Goal: Transaction & Acquisition: Pay  Balance

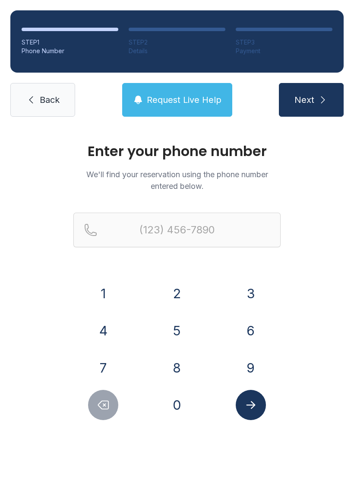
click at [178, 361] on button "8" at bounding box center [177, 368] width 30 height 30
click at [251, 336] on button "6" at bounding box center [251, 331] width 30 height 30
click at [103, 331] on button "4" at bounding box center [103, 331] width 30 height 30
click at [103, 330] on button "4" at bounding box center [103, 331] width 30 height 30
click at [96, 355] on button "7" at bounding box center [103, 368] width 30 height 30
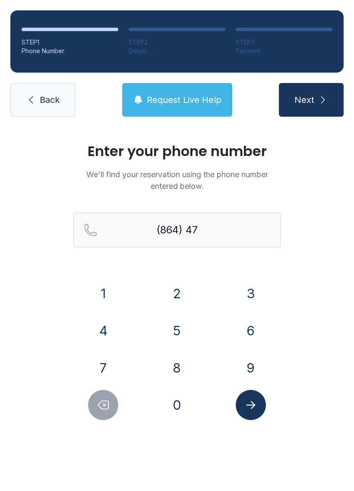
click at [166, 358] on button "8" at bounding box center [177, 368] width 30 height 30
click at [103, 327] on button "4" at bounding box center [103, 331] width 30 height 30
click at [110, 326] on button "4" at bounding box center [103, 331] width 30 height 30
click at [103, 365] on button "7" at bounding box center [103, 368] width 30 height 30
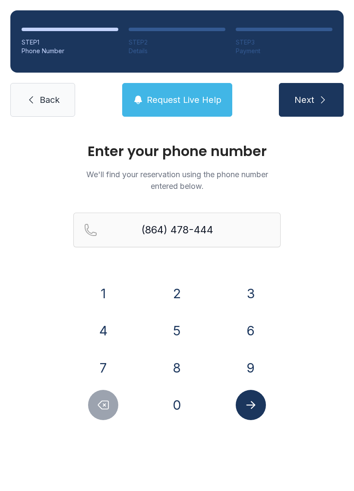
type input "[PHONE_NUMBER]"
click at [256, 402] on icon "Submit lookup form" at bounding box center [251, 405] width 13 height 13
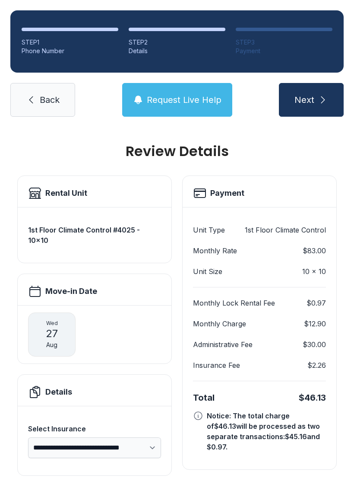
click at [295, 96] on span "Next" at bounding box center [305, 100] width 20 height 12
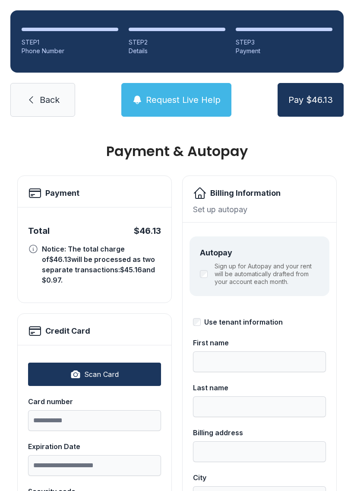
click at [52, 87] on link "Back" at bounding box center [42, 100] width 65 height 34
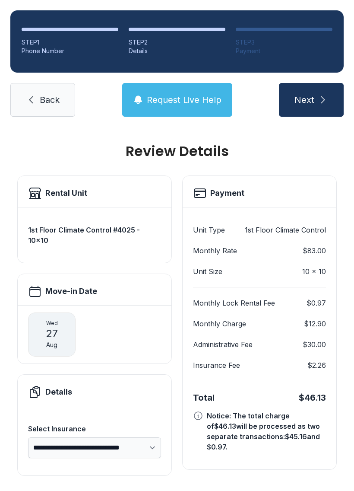
click at [52, 94] on span "Back" at bounding box center [50, 100] width 20 height 12
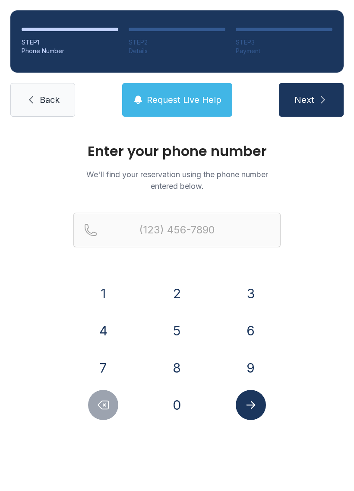
click at [185, 364] on button "8" at bounding box center [177, 368] width 30 height 30
click at [249, 328] on button "6" at bounding box center [251, 331] width 30 height 30
click at [117, 325] on button "4" at bounding box center [103, 331] width 30 height 30
click at [120, 327] on div "4" at bounding box center [103, 331] width 60 height 30
click at [99, 345] on button "4" at bounding box center [103, 331] width 30 height 30
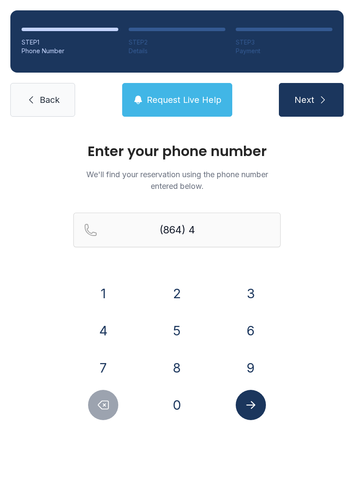
click at [183, 361] on button "8" at bounding box center [177, 368] width 30 height 30
click at [113, 397] on button "Delete number" at bounding box center [103, 405] width 30 height 30
click at [101, 359] on button "7" at bounding box center [103, 368] width 30 height 30
click at [195, 358] on div "8" at bounding box center [177, 368] width 60 height 30
click at [170, 356] on button "8" at bounding box center [177, 368] width 30 height 30
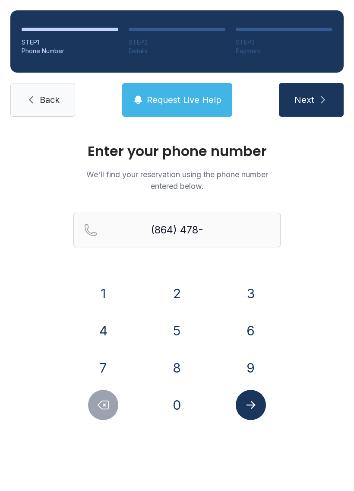
click at [106, 324] on button "4" at bounding box center [103, 331] width 30 height 30
click at [110, 320] on button "4" at bounding box center [103, 331] width 30 height 30
click at [103, 362] on button "7" at bounding box center [103, 368] width 30 height 30
type input "[PHONE_NUMBER]"
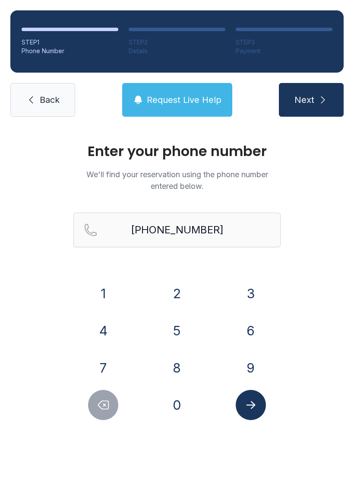
click at [256, 402] on icon "Submit lookup form" at bounding box center [251, 405] width 13 height 13
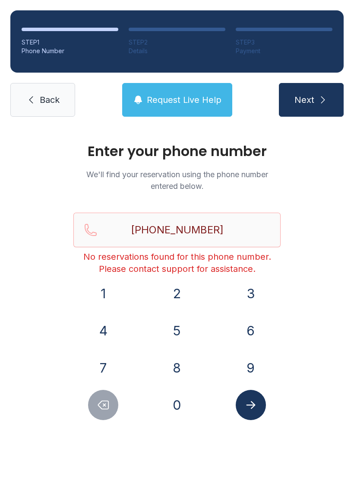
click at [45, 90] on link "Back" at bounding box center [42, 100] width 65 height 34
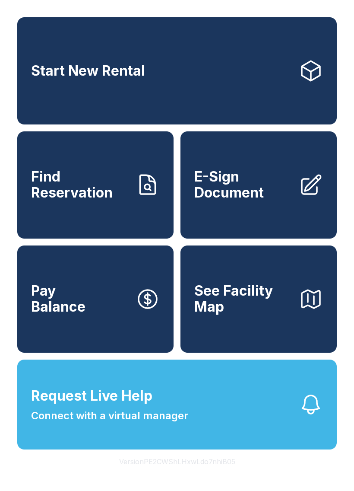
click at [81, 200] on span "Find Reservation" at bounding box center [80, 185] width 98 height 32
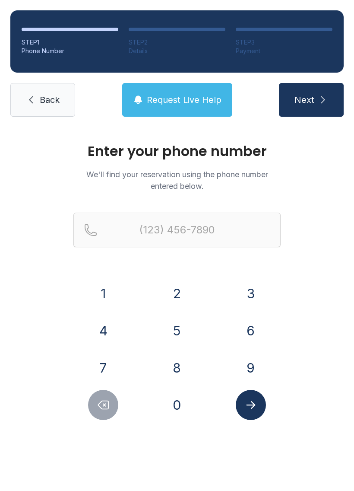
click at [177, 354] on button "8" at bounding box center [177, 368] width 30 height 30
click at [123, 323] on div "4" at bounding box center [103, 331] width 60 height 30
click at [252, 329] on button "6" at bounding box center [251, 331] width 30 height 30
type input "(86"
click at [54, 105] on span "Back" at bounding box center [50, 100] width 20 height 12
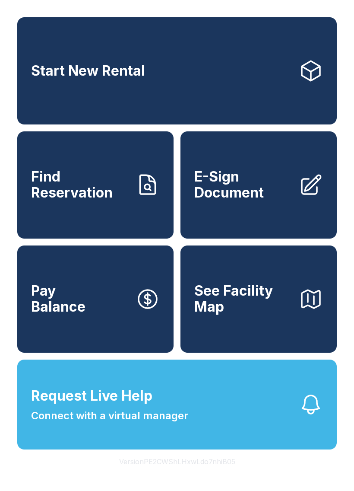
click at [250, 201] on span "E-Sign Document" at bounding box center [244, 185] width 98 height 32
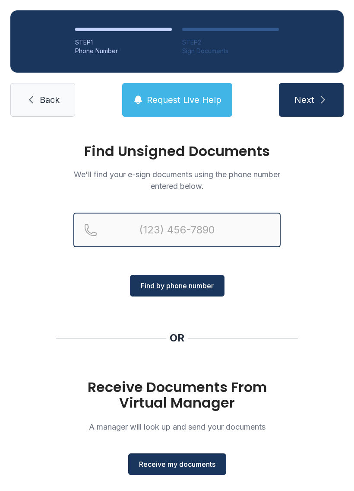
click at [188, 232] on input "Reservation phone number" at bounding box center [176, 230] width 207 height 35
type input "[PHONE_NUMBER]"
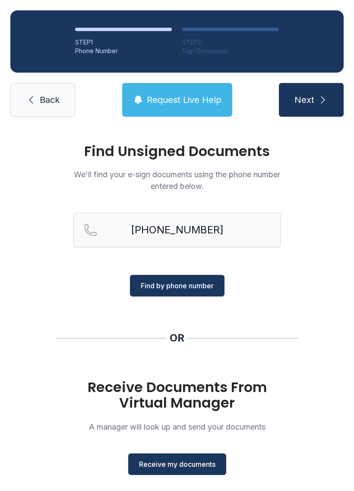
click at [204, 282] on span "Find by phone number" at bounding box center [177, 286] width 73 height 10
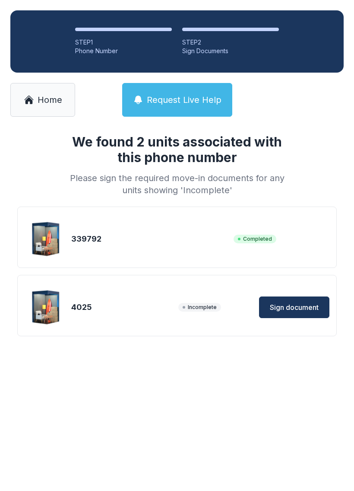
click at [295, 314] on button "Sign document" at bounding box center [294, 308] width 70 height 22
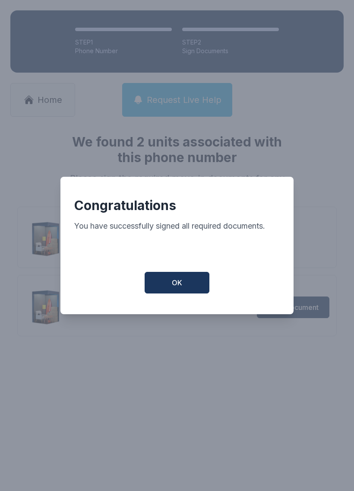
click at [175, 288] on span "OK" at bounding box center [177, 283] width 10 height 10
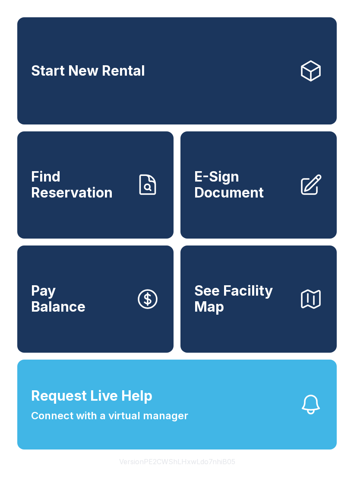
click at [57, 298] on link "Pay Balance" at bounding box center [95, 299] width 156 height 107
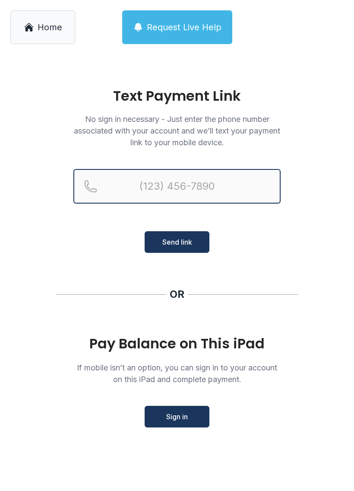
click at [181, 183] on input "Reservation phone number" at bounding box center [176, 186] width 207 height 35
type input "[PHONE_NUMBER]"
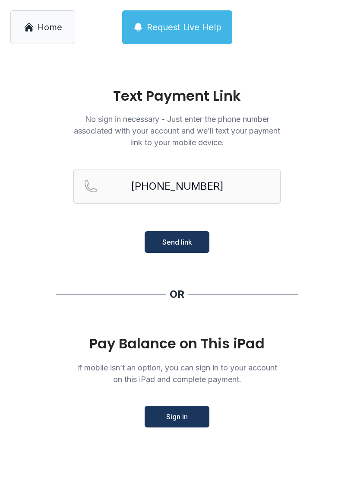
click at [179, 242] on span "Send link" at bounding box center [178, 242] width 30 height 10
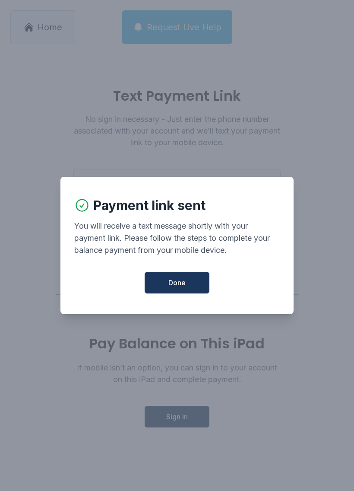
click at [169, 288] on span "Done" at bounding box center [177, 283] width 17 height 10
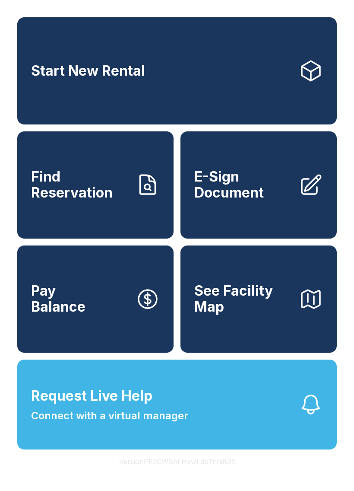
click at [110, 334] on link "Pay Balance" at bounding box center [95, 299] width 156 height 107
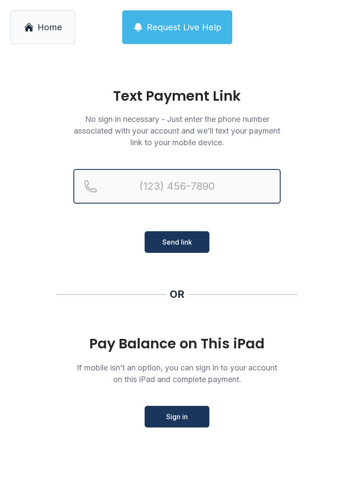
click at [203, 171] on input "Reservation phone number" at bounding box center [176, 186] width 207 height 35
type input "[PHONE_NUMBER]"
click at [177, 242] on button "Send link" at bounding box center [177, 242] width 65 height 22
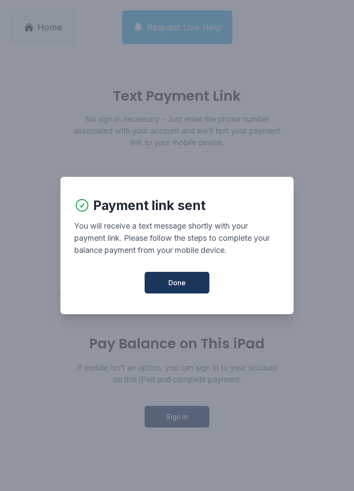
click at [189, 294] on button "Done" at bounding box center [177, 283] width 65 height 22
